Goal: Task Accomplishment & Management: Manage account settings

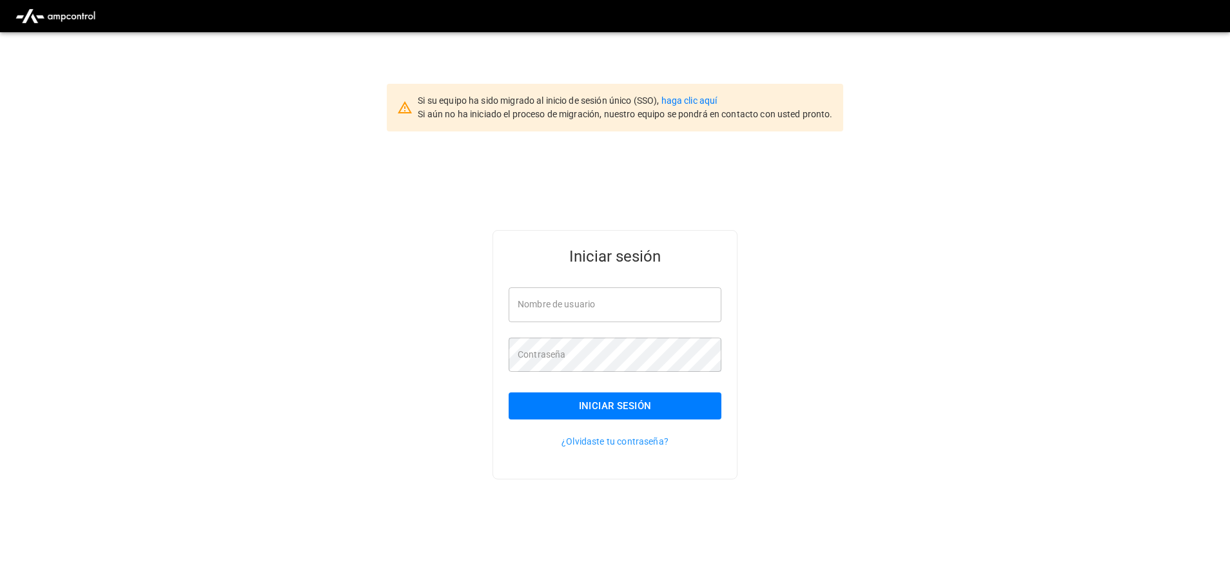
type input "**********"
click at [649, 415] on button "Iniciar sesión" at bounding box center [615, 406] width 213 height 27
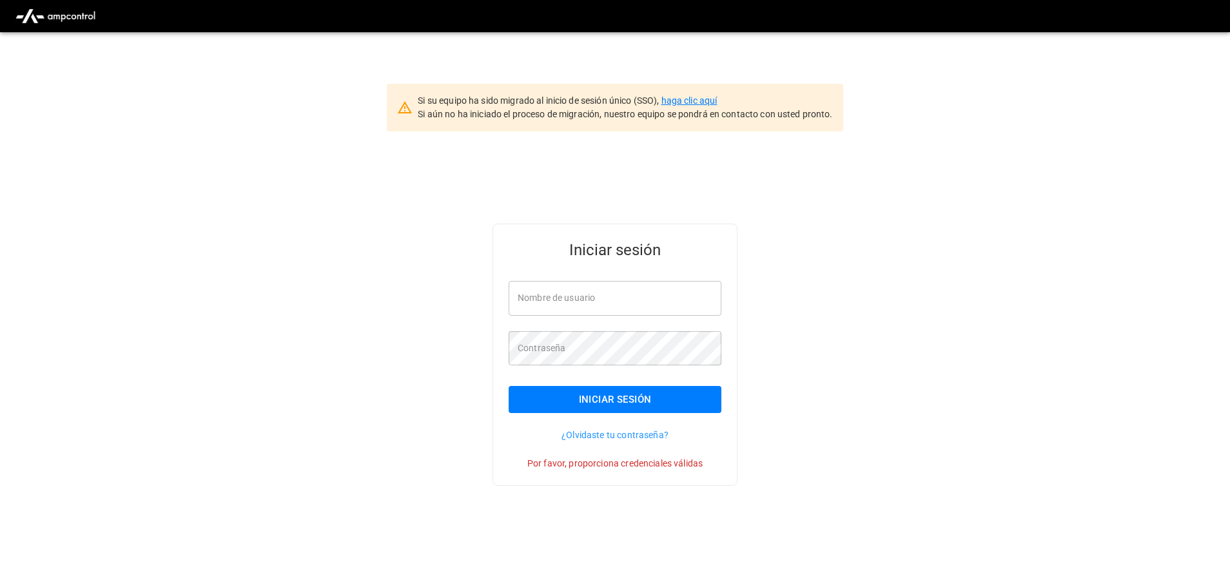
click at [702, 103] on link "haga clic aquí" at bounding box center [690, 100] width 56 height 10
